Goal: Transaction & Acquisition: Purchase product/service

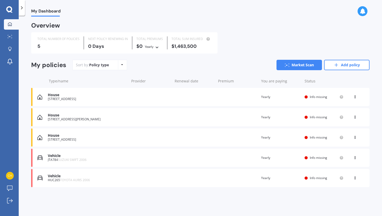
click at [122, 180] on div "HUC265 TOYOTA AURIS 2006" at bounding box center [87, 180] width 79 height 4
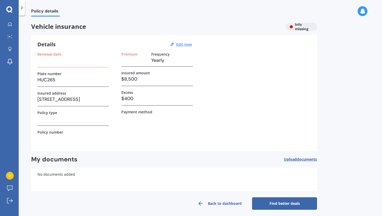
click at [148, 65] on div "Premium Frequency Yearly" at bounding box center [156, 59] width 71 height 15
click at [75, 67] on div "Renewal date" at bounding box center [72, 59] width 71 height 15
click at [73, 62] on h3 at bounding box center [72, 60] width 71 height 8
click at [146, 63] on h3 at bounding box center [134, 60] width 26 height 8
click at [58, 97] on h3 "109/17 Link Crescent, Stanmore Bay, Whangaparāoa 0932" at bounding box center [72, 99] width 71 height 8
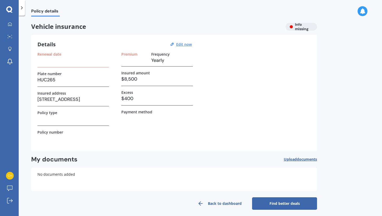
click at [60, 103] on div "Insured address 109/17 Link Crescent, Stanmore Bay, Whangaparāoa 0932" at bounding box center [72, 98] width 71 height 15
click at [188, 43] on u "Edit now" at bounding box center [184, 44] width 16 height 5
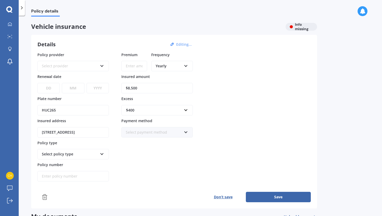
click at [74, 67] on div "Select provider" at bounding box center [70, 66] width 56 height 6
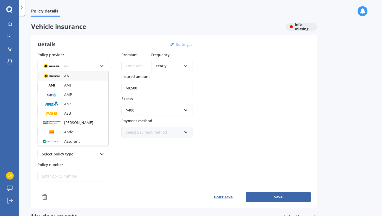
click at [92, 47] on div "Details Editing..." at bounding box center [115, 44] width 156 height 7
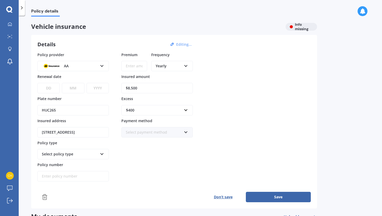
click at [73, 132] on input "109/17 Link Crescent, Stanmore Bay, Whangaparāoa 0932" at bounding box center [72, 132] width 71 height 10
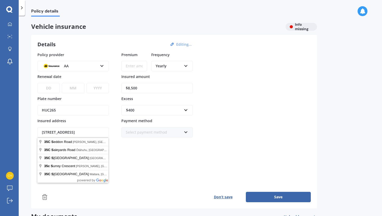
click at [71, 131] on input "35c Springs RoadParakai, Auckland 0830" at bounding box center [72, 132] width 71 height 10
click at [70, 134] on input "35c Springs RoadParakai, Auckland 0830" at bounding box center [72, 132] width 71 height 10
click at [71, 131] on input "35c Springs RoadParakai, Auckland 0830" at bounding box center [72, 132] width 71 height 10
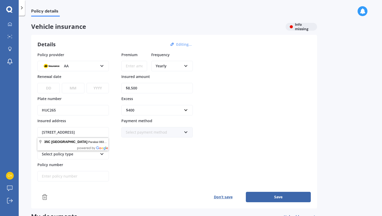
type input "35c Springs Road, Parakai, Auckland 0830"
click at [145, 162] on div "Premium Frequency Yearly Yearly Six-Monthly Quarterly Monthly Fortnightly Weekl…" at bounding box center [156, 117] width 71 height 130
click at [87, 151] on div "Select policy type Comprehensive Third Party, Fire & Theft Third Party" at bounding box center [72, 154] width 71 height 10
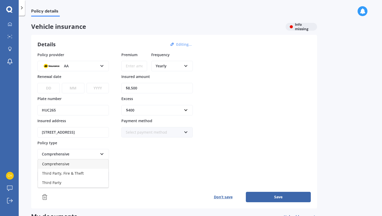
click at [79, 167] on div "Comprehensive" at bounding box center [73, 163] width 70 height 9
click at [276, 196] on button "Save" at bounding box center [278, 197] width 65 height 10
click at [54, 90] on select "DD 01 02 03 04 05 06 07 08 09 10 11 12 13 14 15 16 17 18 19 20 21 22 23 24 25 2…" at bounding box center [48, 88] width 22 height 10
click at [23, 10] on icon at bounding box center [21, 7] width 5 height 5
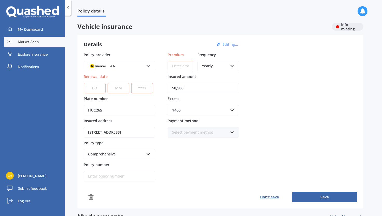
click at [26, 43] on span "Market Scan" at bounding box center [28, 41] width 21 height 5
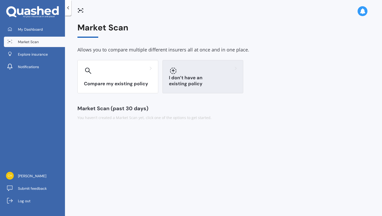
click at [194, 76] on div "I don’t have an existing policy" at bounding box center [202, 76] width 81 height 33
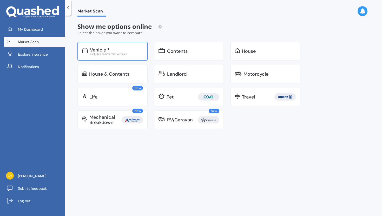
click at [127, 59] on div "Vehicle * Excludes commercial vehicles" at bounding box center [112, 51] width 70 height 19
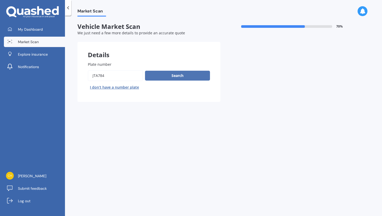
click at [165, 74] on button "Search" at bounding box center [177, 76] width 65 height 10
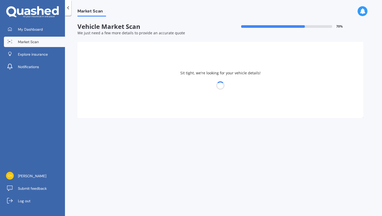
select select "SUZUKI"
select select "SWIFT"
select select "10"
select select "04"
select select "1996"
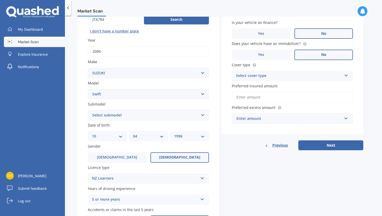
scroll to position [64, 0]
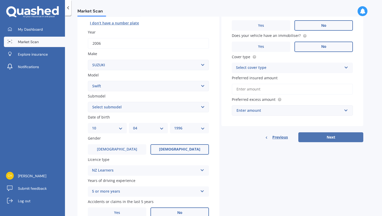
click at [321, 138] on button "Next" at bounding box center [330, 137] width 65 height 10
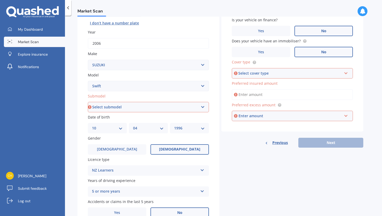
click at [206, 106] on select "Select submodel (All other) Cino Diesel Turbo GA GL GLX GO GP GS GTI LTD RS Hyb…" at bounding box center [148, 107] width 121 height 10
select select "(ALL OTHER)"
click at [88, 102] on select "Select submodel (All other) Cino Diesel Turbo GA GL GLX GO GP GS GTI LTD RS Hyb…" at bounding box center [148, 107] width 121 height 10
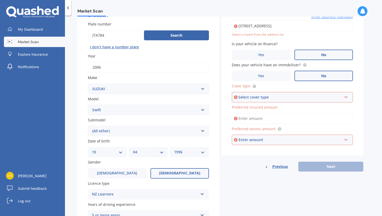
scroll to position [36, 0]
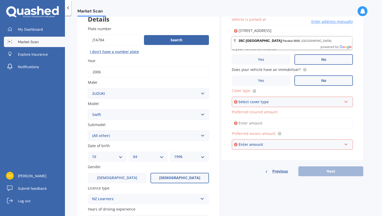
click at [271, 106] on div "Select cover type Comprehensive Third Party, Fire & Theft Third Party" at bounding box center [292, 102] width 121 height 10
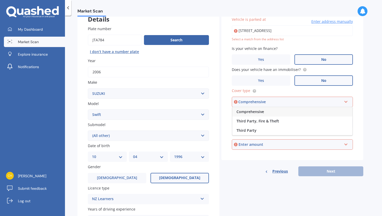
click at [265, 114] on div "Comprehensive" at bounding box center [292, 111] width 120 height 9
click at [266, 125] on input "Preferred insured amount" at bounding box center [292, 123] width 121 height 11
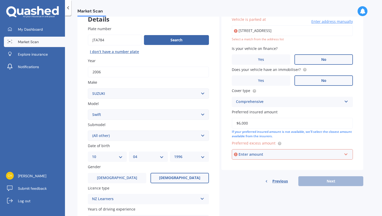
type input "$6,000"
click at [277, 155] on div "Enter amount" at bounding box center [290, 155] width 103 height 6
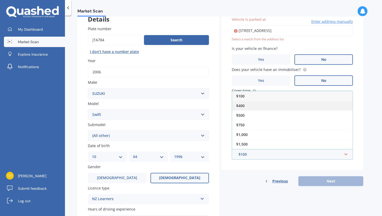
click at [266, 110] on div "$400" at bounding box center [292, 106] width 121 height 10
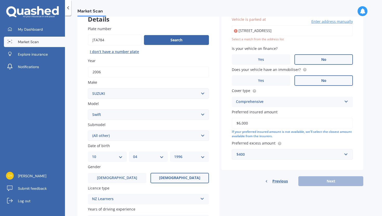
click at [317, 185] on div "Previous Next" at bounding box center [292, 181] width 142 height 10
click at [299, 36] on input "35C Springs Road, Parakai 0830" at bounding box center [292, 30] width 121 height 11
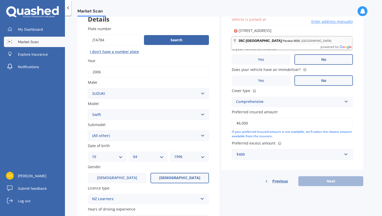
type input "35C Springs Road, Parakai 0830"
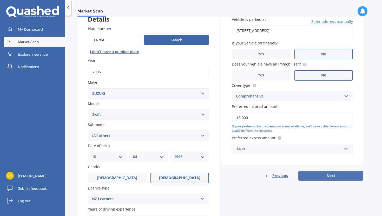
click at [312, 178] on button "Next" at bounding box center [330, 176] width 65 height 10
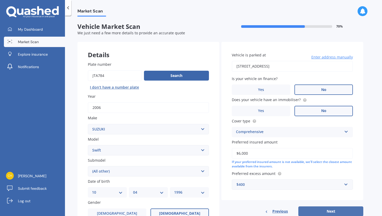
select select "10"
select select "04"
select select "1996"
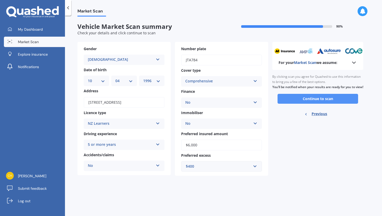
click at [311, 103] on button "Continue to scan" at bounding box center [318, 99] width 81 height 10
